Goal: Task Accomplishment & Management: Complete application form

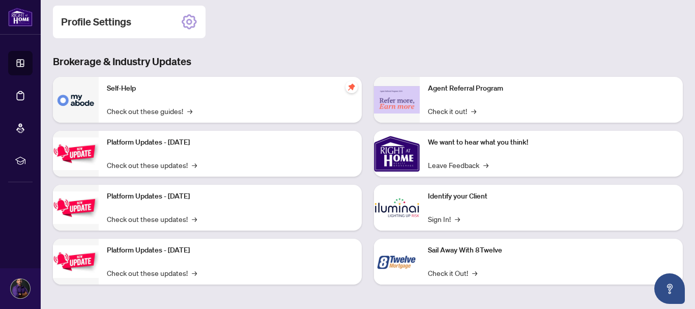
scroll to position [162, 0]
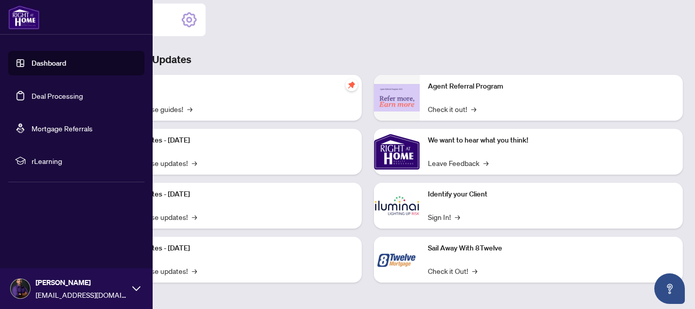
click at [32, 63] on link "Dashboard" at bounding box center [49, 63] width 35 height 9
click at [49, 94] on link "Deal Processing" at bounding box center [57, 95] width 51 height 9
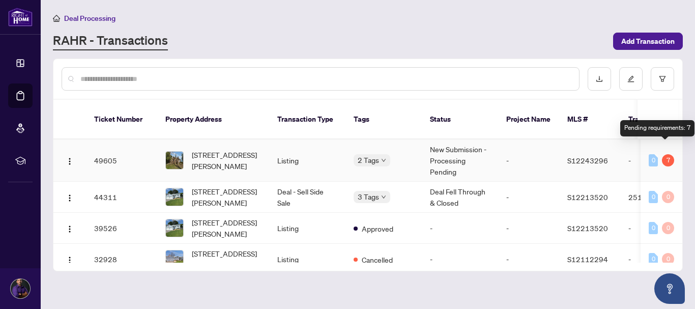
click at [667, 154] on div "7" at bounding box center [668, 160] width 12 height 12
click at [456, 144] on td "New Submission - Processing Pending" at bounding box center [460, 160] width 76 height 42
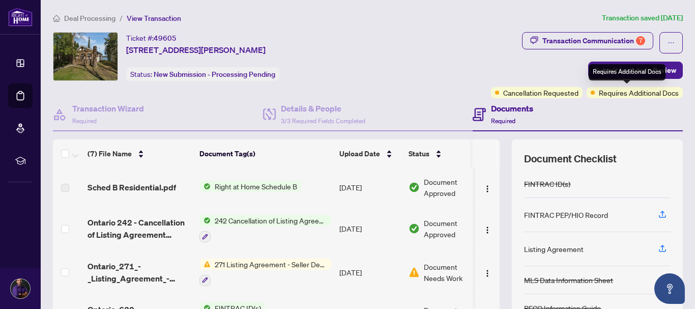
click at [603, 94] on span "Requires Additional Docs" at bounding box center [639, 92] width 80 height 11
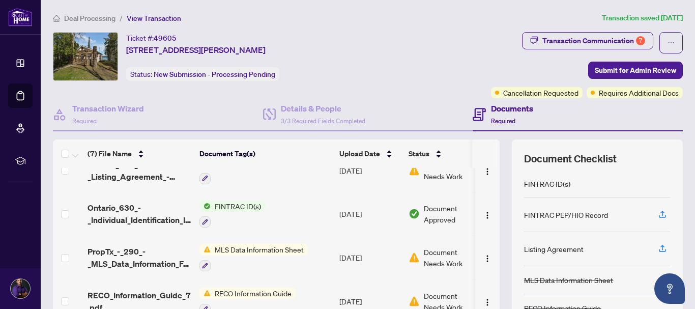
click at [507, 109] on h4 "Documents" at bounding box center [512, 108] width 42 height 12
click at [580, 41] on div "Transaction Communication 7" at bounding box center [594, 41] width 103 height 16
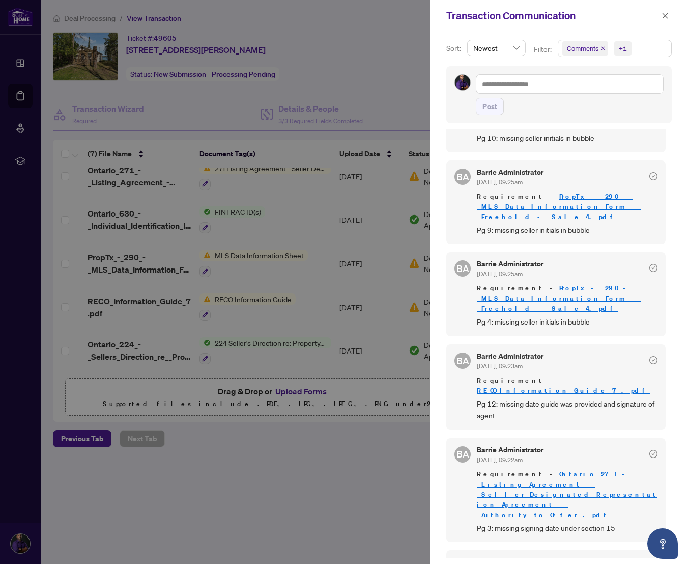
scroll to position [1, 0]
click at [666, 15] on icon "close" at bounding box center [666, 16] width 6 height 6
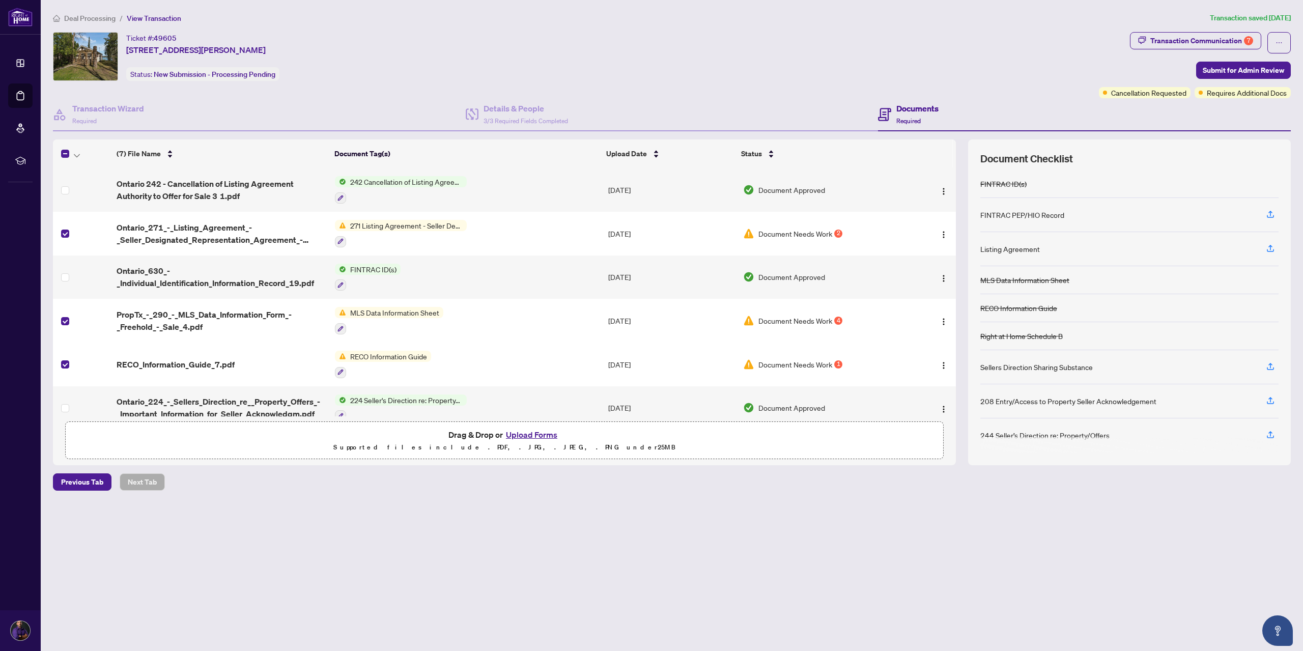
scroll to position [47, 0]
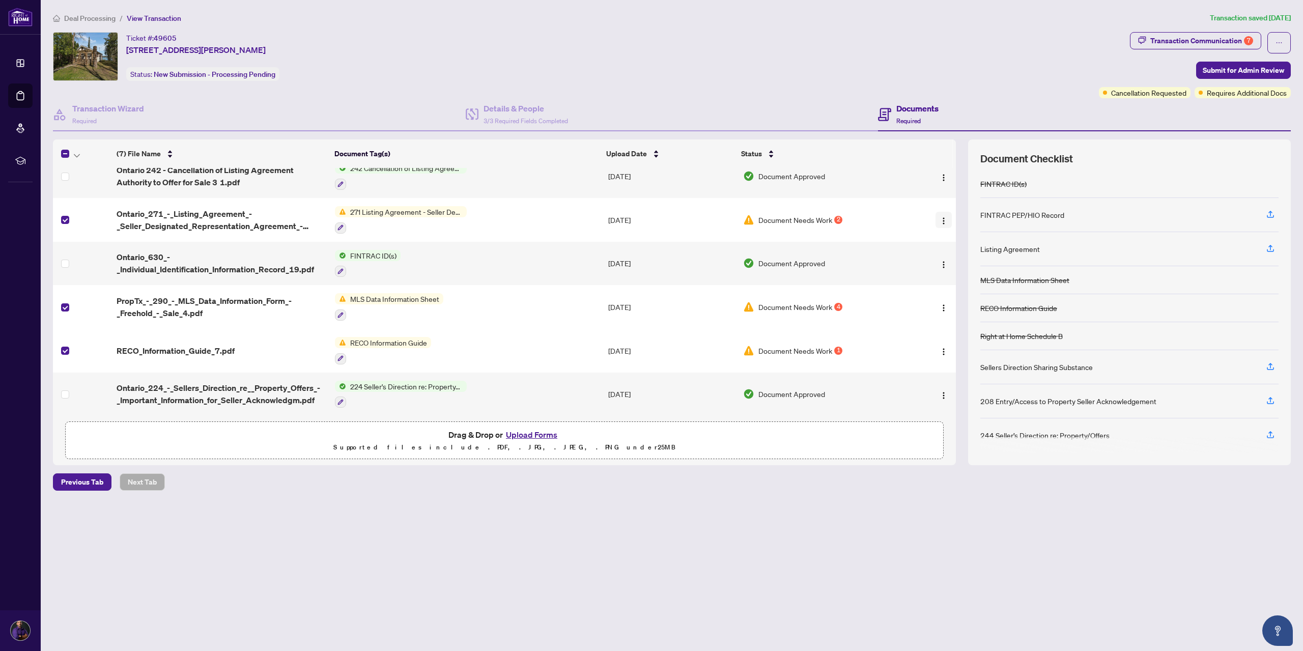
click at [695, 219] on img "button" at bounding box center [944, 221] width 8 height 8
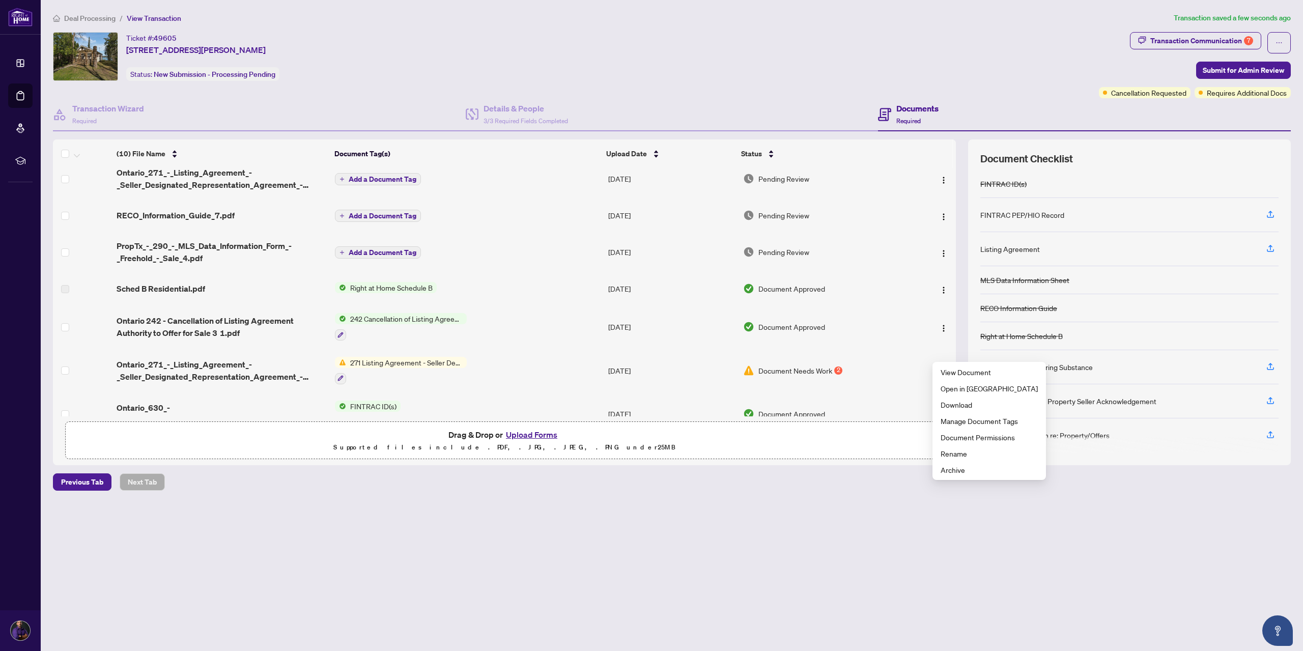
scroll to position [0, 0]
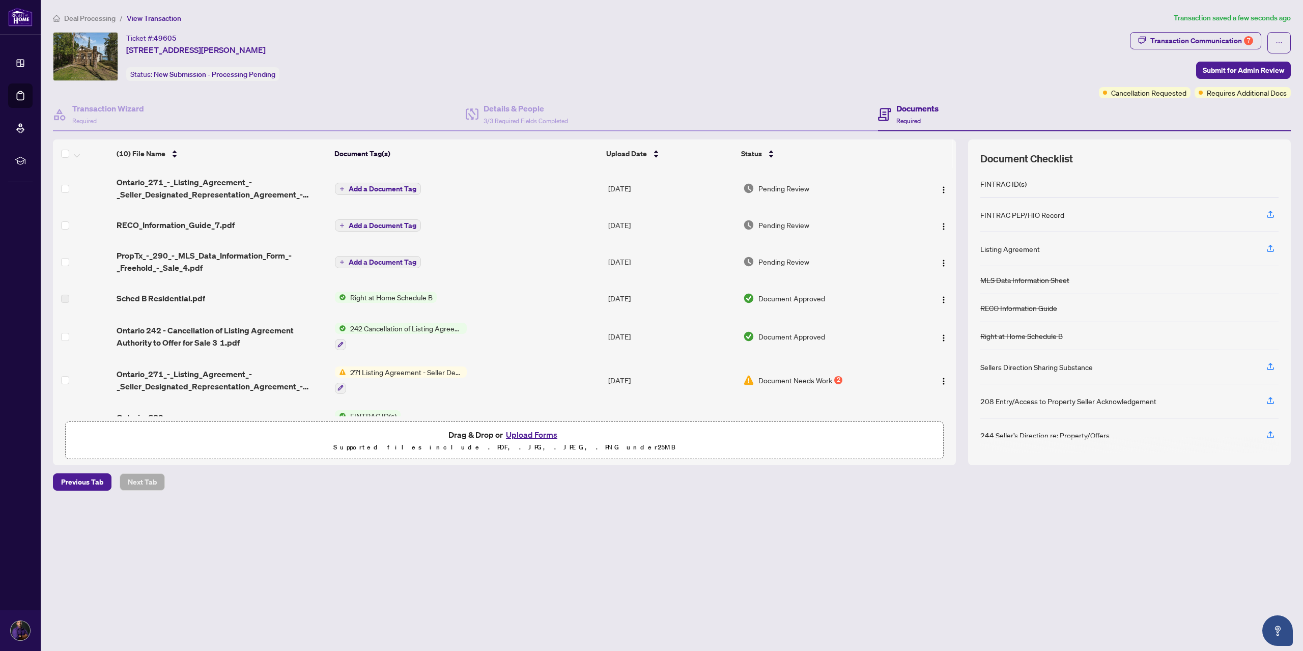
click at [364, 189] on span "Add a Document Tag" at bounding box center [383, 188] width 68 height 7
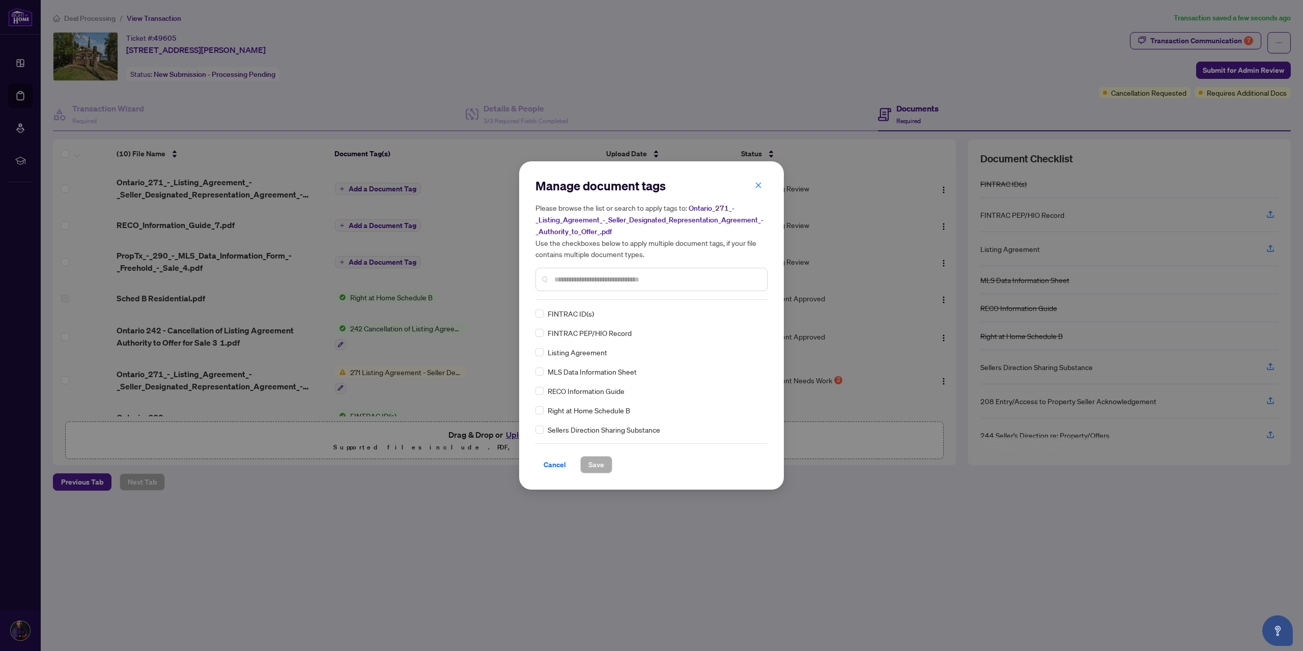
click at [573, 280] on input "text" at bounding box center [656, 279] width 205 height 11
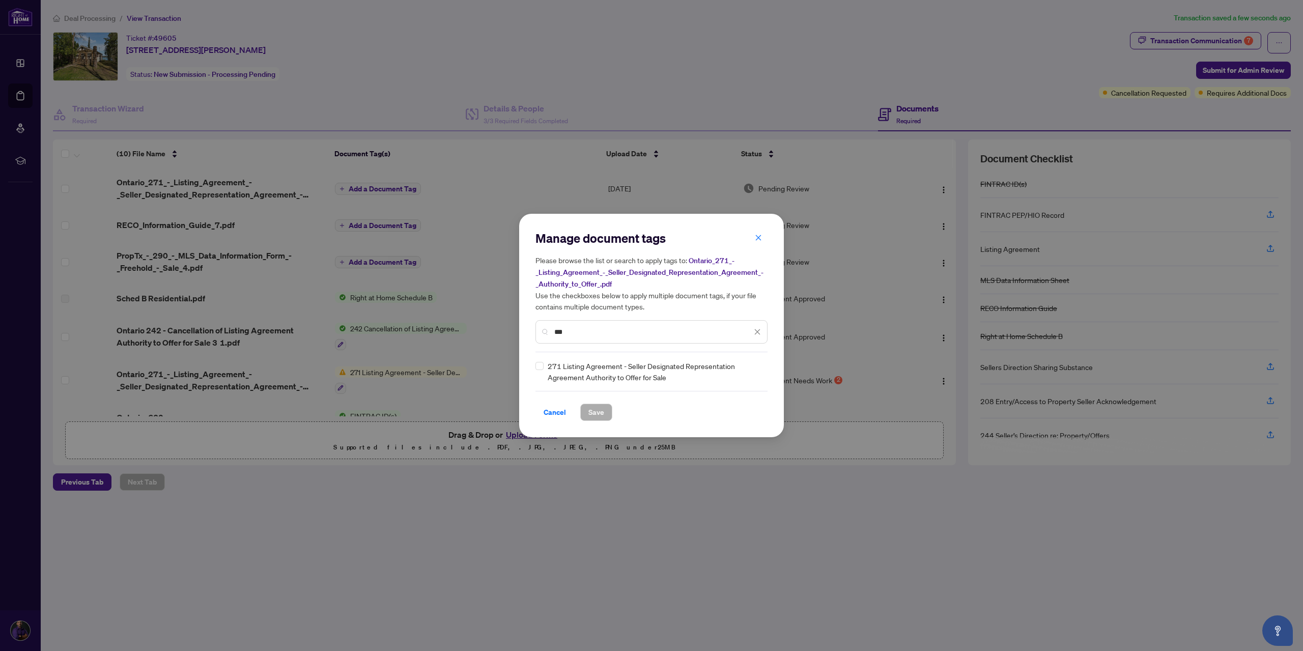
type input "***"
click at [592, 308] on span "Save" at bounding box center [596, 412] width 16 height 16
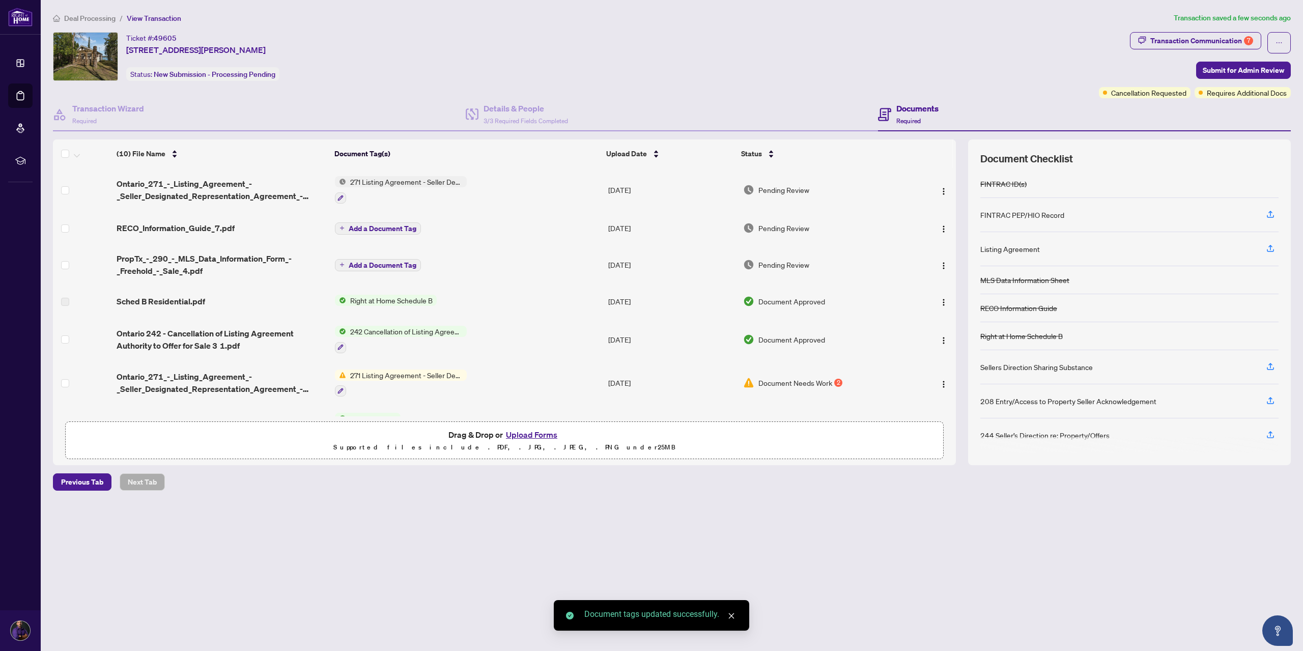
click at [393, 226] on span "Add a Document Tag" at bounding box center [383, 228] width 68 height 7
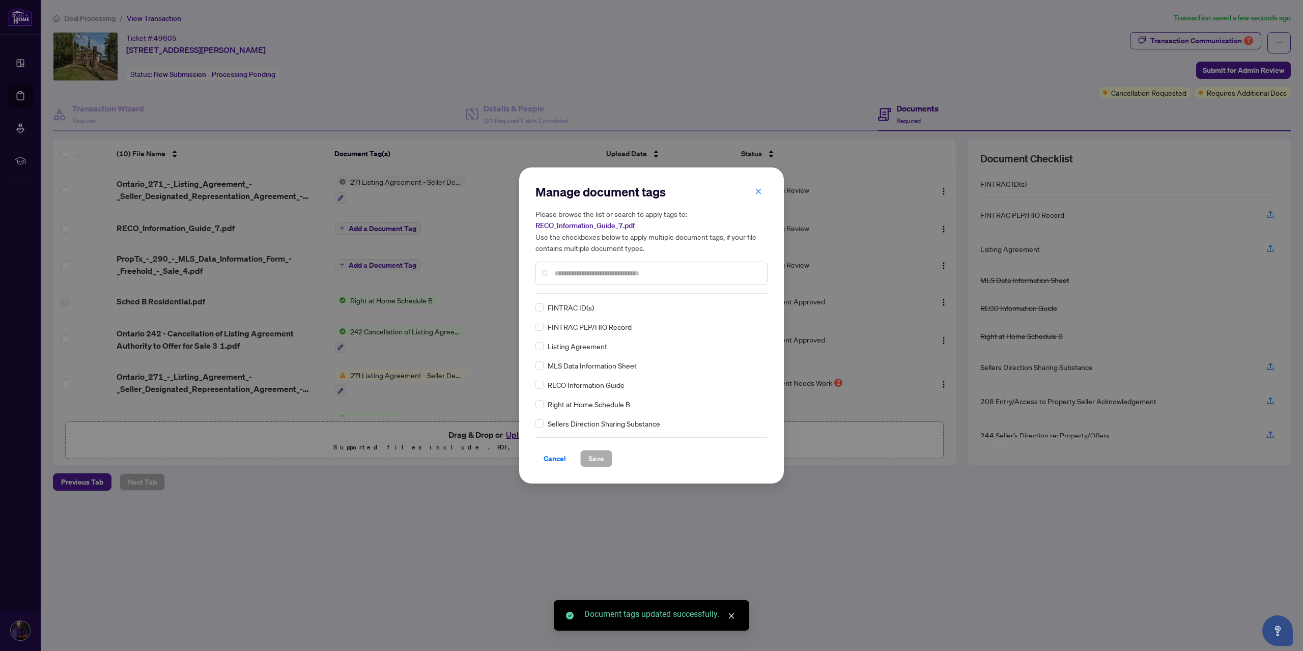
click at [565, 293] on div "Manage document tags Please browse the list or search to apply tags to: RECO_In…" at bounding box center [652, 239] width 232 height 110
click at [567, 272] on input "text" at bounding box center [656, 273] width 205 height 11
type input "****"
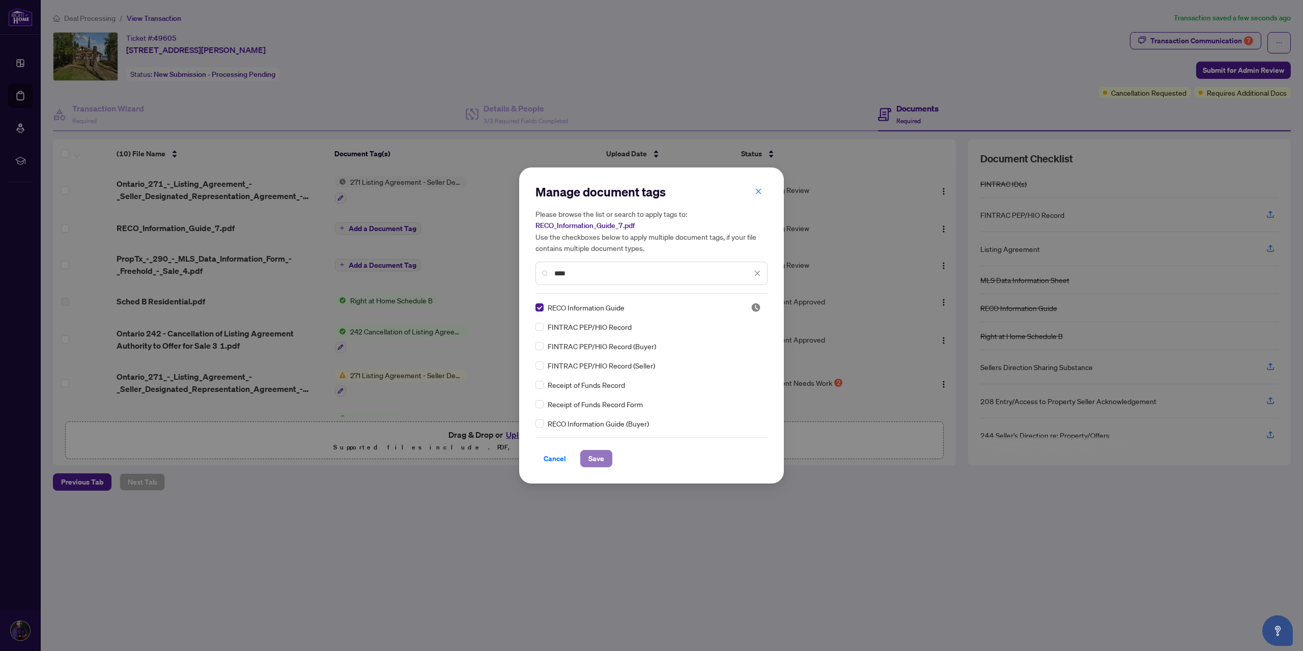
click at [596, 308] on span "Save" at bounding box center [596, 459] width 16 height 16
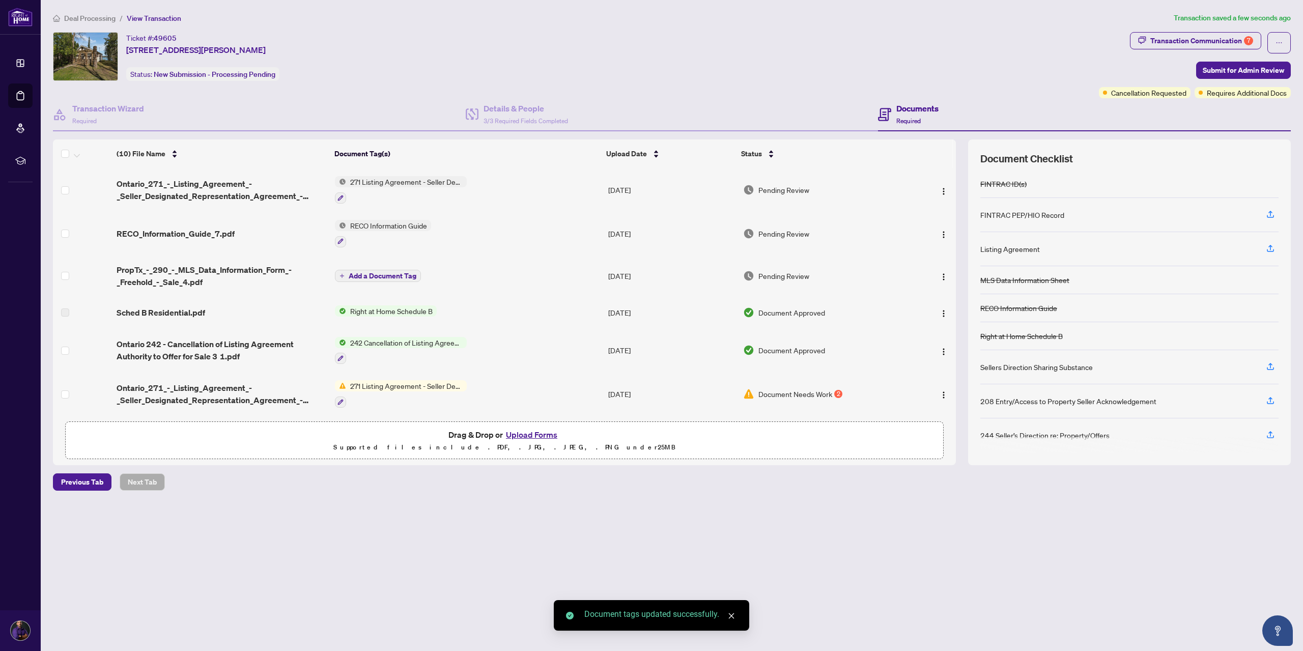
click at [380, 272] on span "Add a Document Tag" at bounding box center [383, 275] width 68 height 7
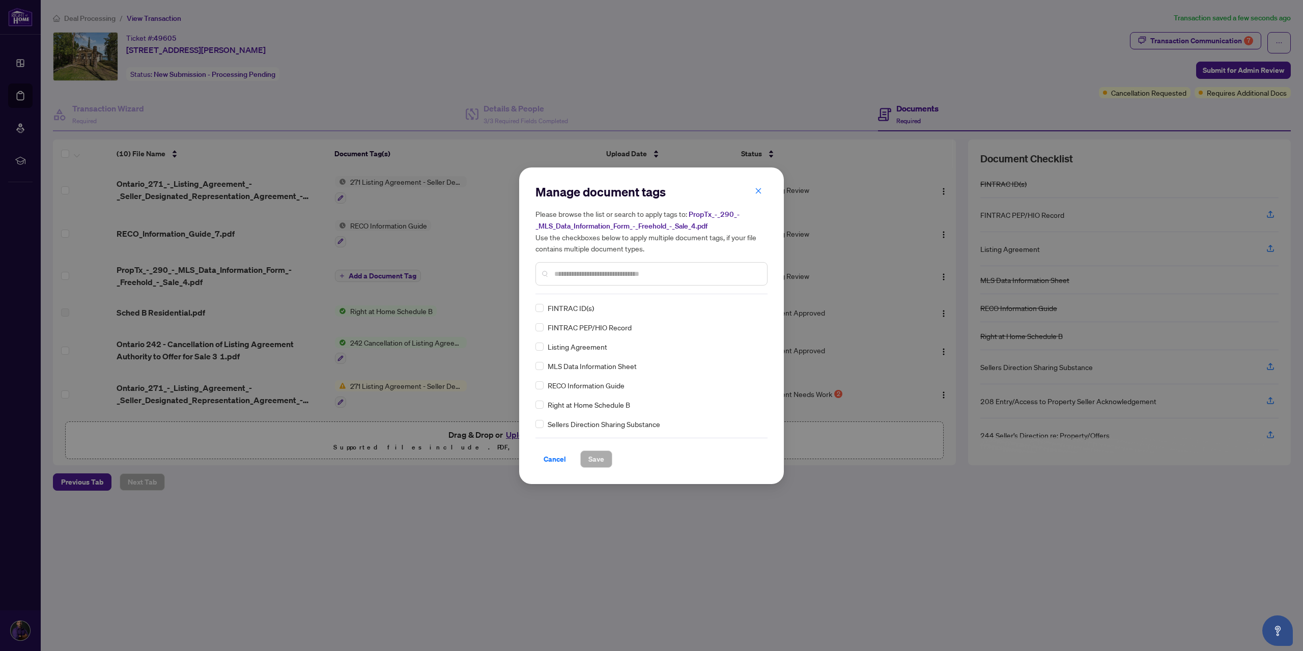
click at [549, 296] on div "Manage document tags Please browse the list or search to apply tags to: PropTx_…" at bounding box center [652, 326] width 232 height 284
click at [568, 273] on input "text" at bounding box center [656, 273] width 205 height 11
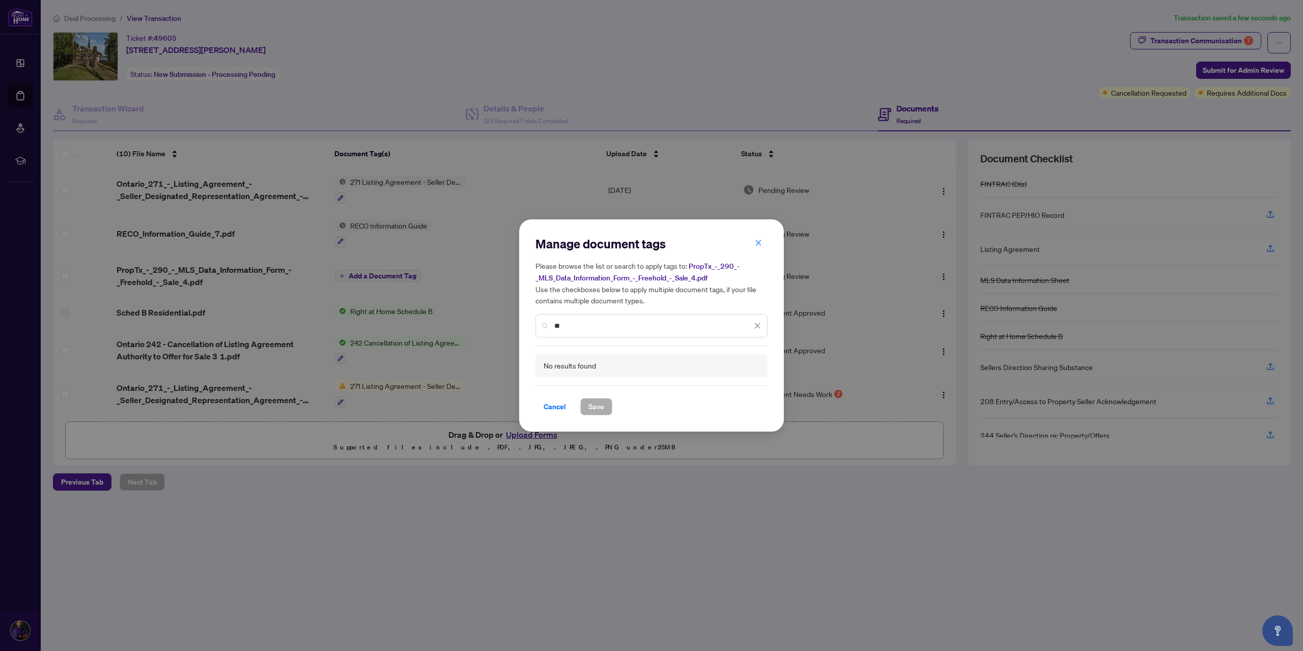
type input "*"
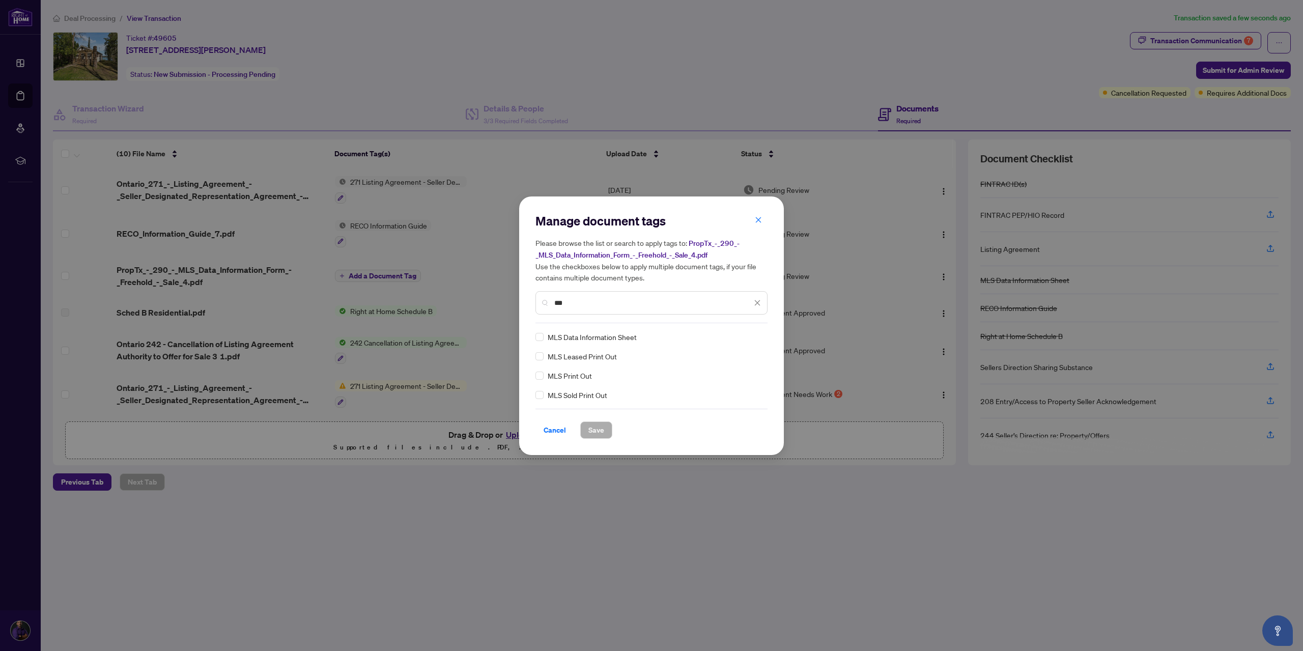
type input "***"
click at [546, 308] on div "MLS Data Information Sheet" at bounding box center [649, 336] width 226 height 11
click at [595, 308] on span "Save" at bounding box center [596, 430] width 16 height 16
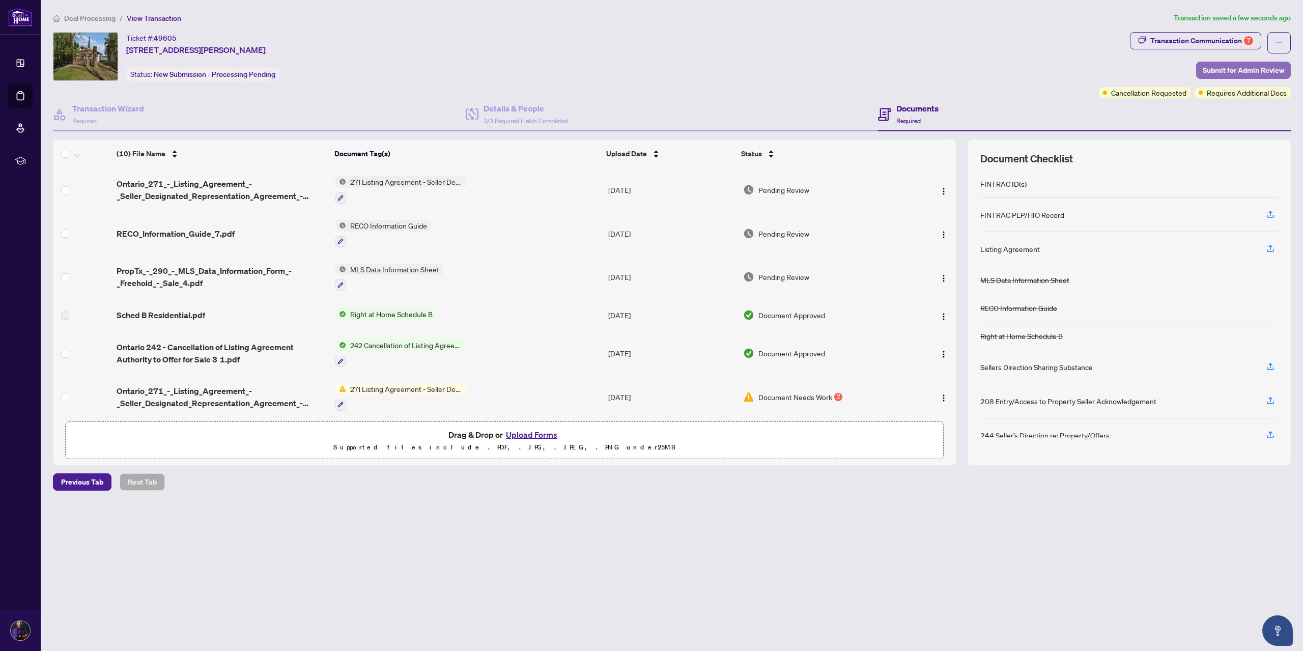
click at [695, 66] on span "Submit for Admin Review" at bounding box center [1243, 70] width 81 height 16
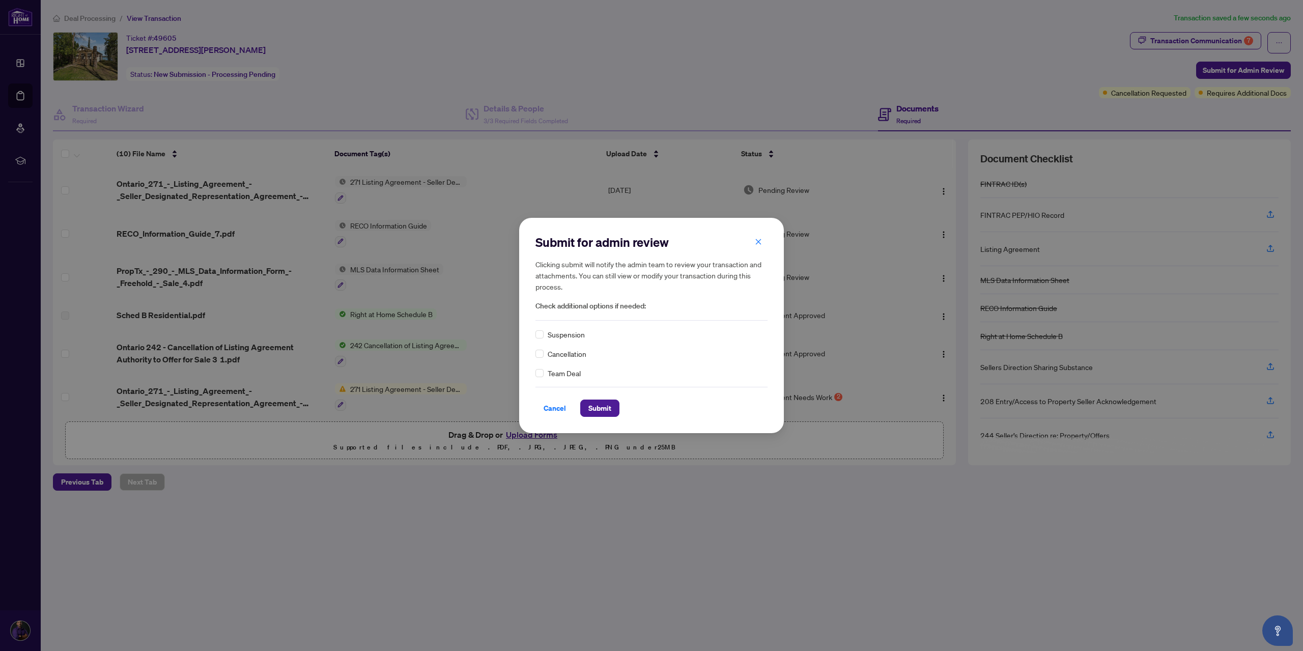
click at [546, 308] on div "Cancellation" at bounding box center [652, 353] width 232 height 11
click at [595, 308] on span "Submit" at bounding box center [599, 408] width 23 height 16
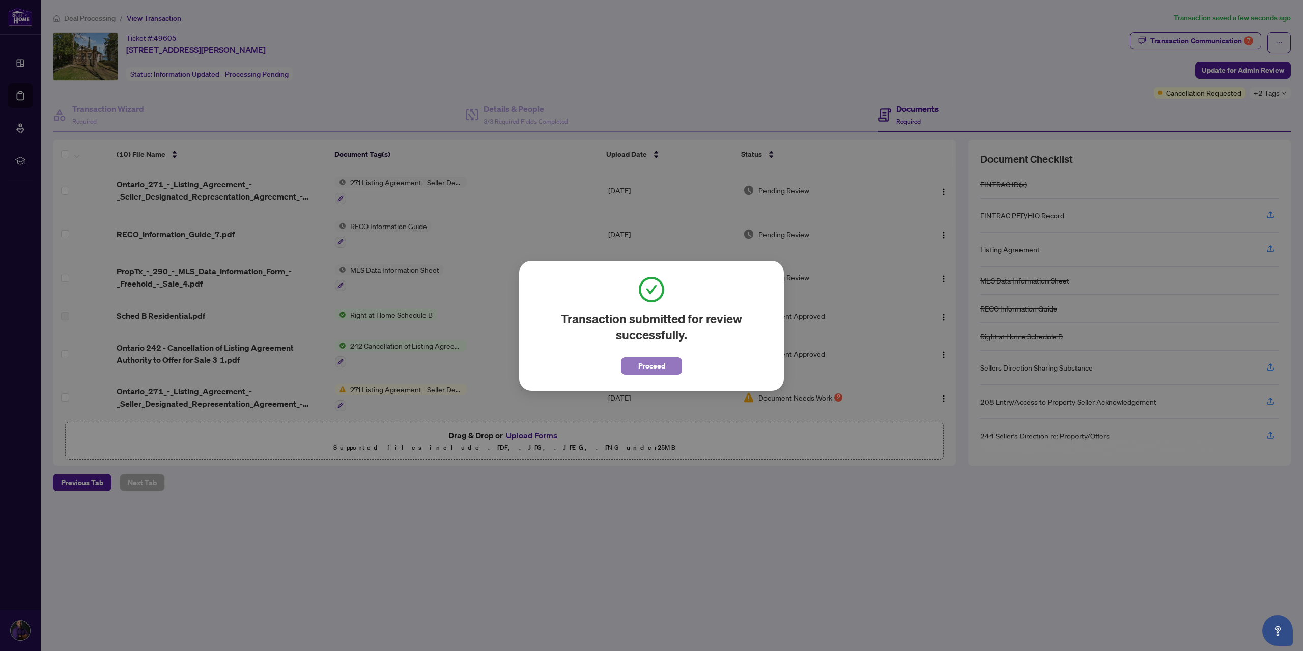
click at [664, 308] on button "Proceed" at bounding box center [651, 365] width 61 height 17
